Goal: Find specific page/section: Find specific page/section

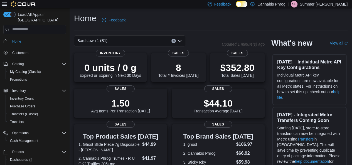
click at [208, 21] on div "Home Feedback" at bounding box center [211, 20] width 274 height 14
click at [112, 41] on div "Bardstown 1 (B1)" at bounding box center [129, 40] width 111 height 11
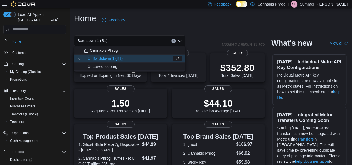
click at [126, 68] on div "Lawrenceburg" at bounding box center [133, 67] width 98 height 6
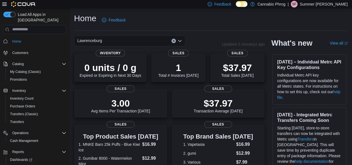
click at [179, 38] on div "Lawrenceburg" at bounding box center [129, 40] width 111 height 11
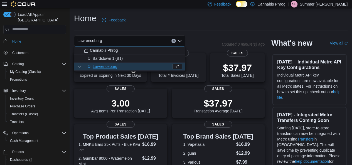
click at [102, 55] on button "Bardstown 1 (B1)" at bounding box center [129, 59] width 111 height 8
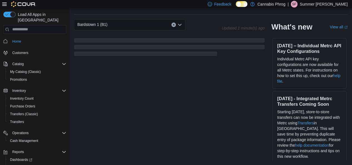
scroll to position [172, 0]
